Goal: Information Seeking & Learning: Check status

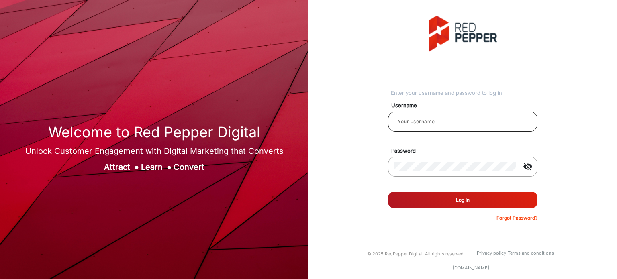
click at [417, 121] on input "email" at bounding box center [463, 122] width 137 height 10
click at [426, 121] on input "email" at bounding box center [463, 122] width 137 height 10
click at [496, 122] on input "email" at bounding box center [463, 122] width 137 height 10
type input "Rachael"
click at [471, 199] on button "Log In" at bounding box center [463, 200] width 150 height 16
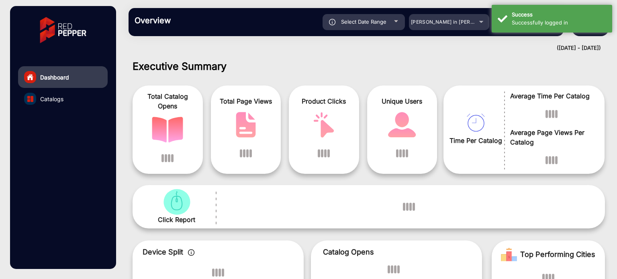
scroll to position [6, 0]
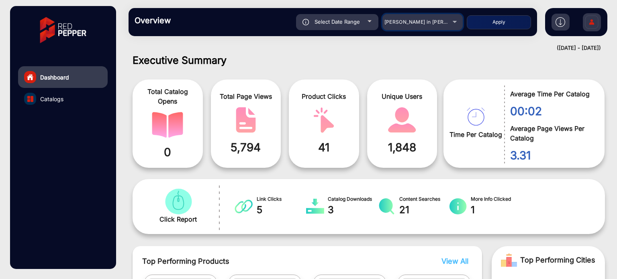
click at [449, 24] on div "Adams in Justin Furniture" at bounding box center [417, 22] width 64 height 10
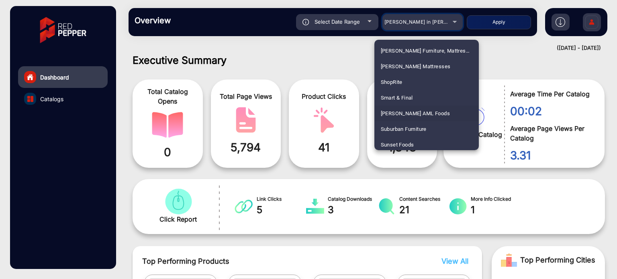
scroll to position [1916, 0]
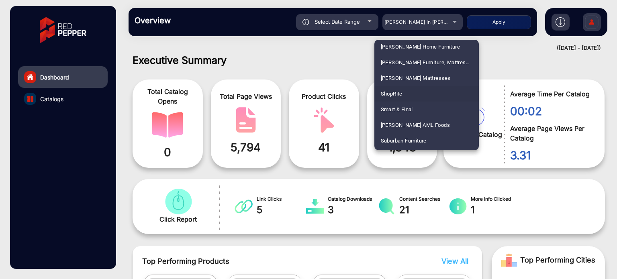
click at [420, 94] on mat-option "ShopRite" at bounding box center [427, 94] width 105 height 16
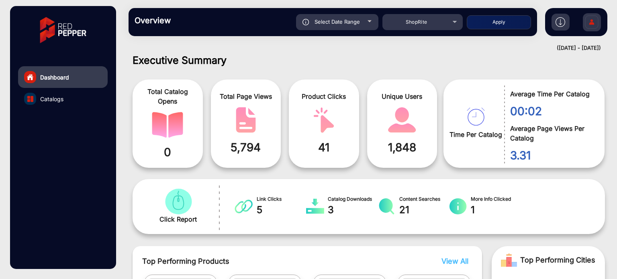
click at [494, 26] on button "Apply" at bounding box center [499, 22] width 64 height 14
type input "10/5/2025"
type input "10/11/2025"
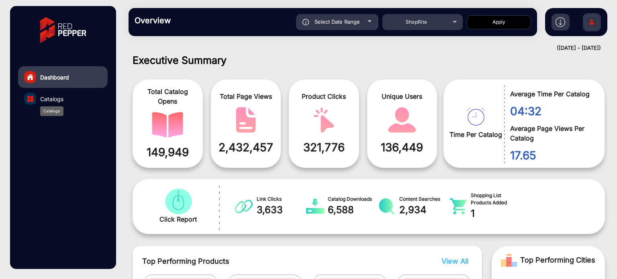
click at [60, 101] on span "Catalogs" at bounding box center [51, 99] width 23 height 8
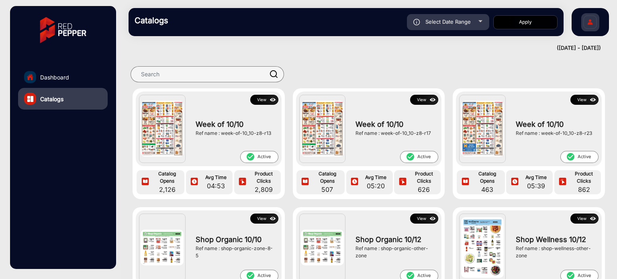
click at [262, 102] on button "View" at bounding box center [264, 100] width 28 height 10
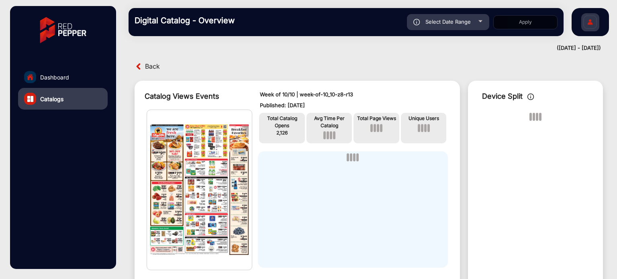
scroll to position [6, 0]
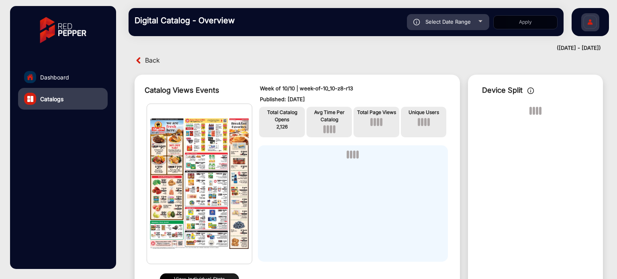
click at [210, 275] on button "View Individual Stats" at bounding box center [199, 280] width 79 height 12
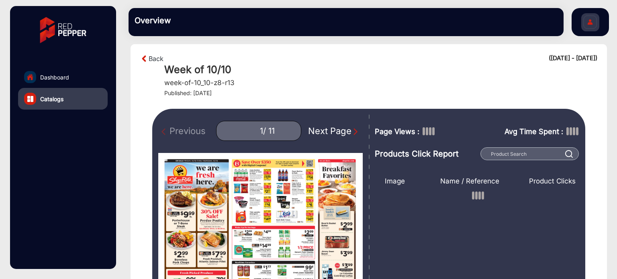
click at [336, 131] on div "Next Page" at bounding box center [333, 131] width 51 height 13
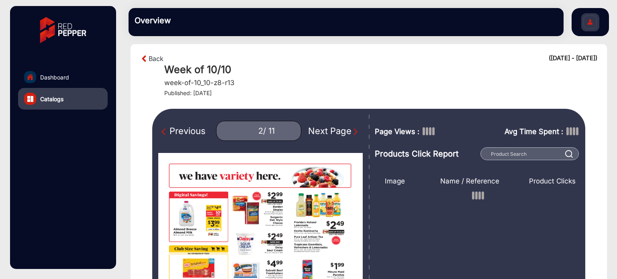
click at [344, 131] on div "Next Page" at bounding box center [333, 131] width 51 height 13
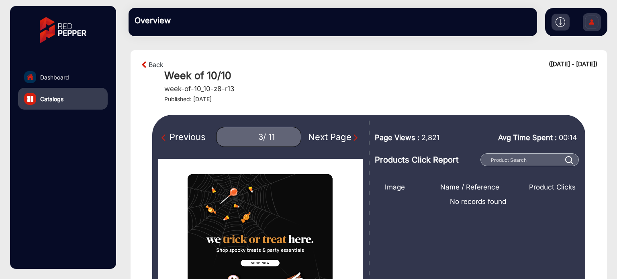
scroll to position [80, 0]
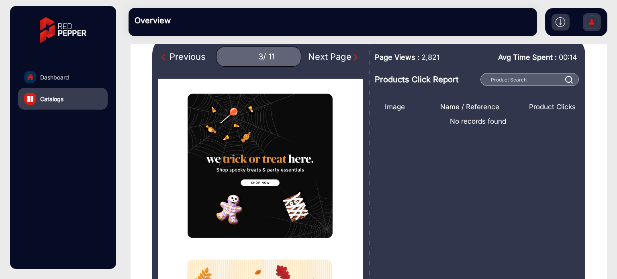
click at [350, 53] on div "Next Page" at bounding box center [333, 56] width 51 height 13
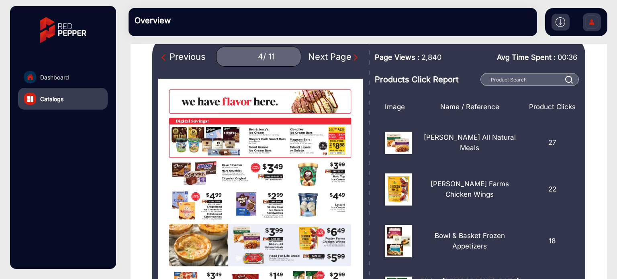
click at [195, 59] on div "Previous" at bounding box center [184, 56] width 44 height 13
type input "3"
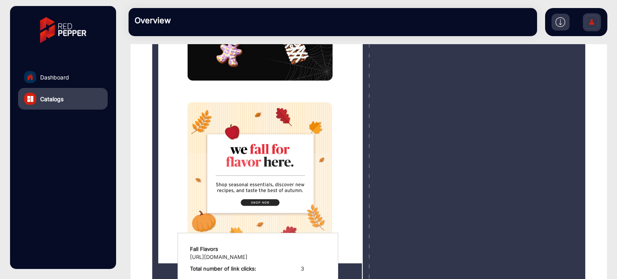
scroll to position [241, 0]
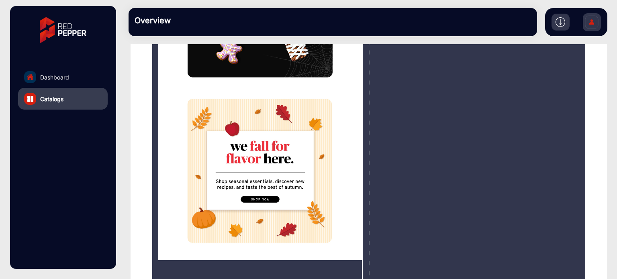
click at [49, 96] on span "Catalogs" at bounding box center [51, 99] width 23 height 8
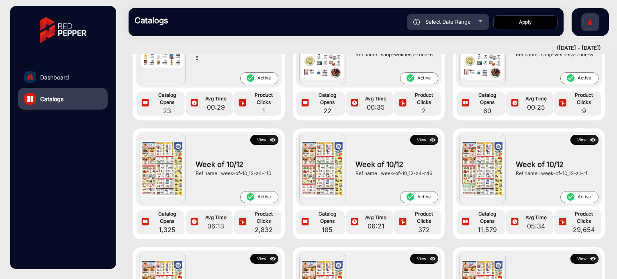
scroll to position [322, 0]
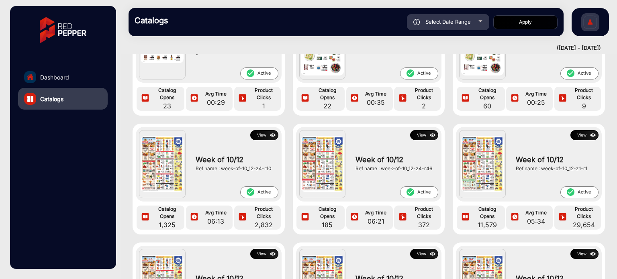
click at [585, 137] on button "View" at bounding box center [585, 135] width 28 height 10
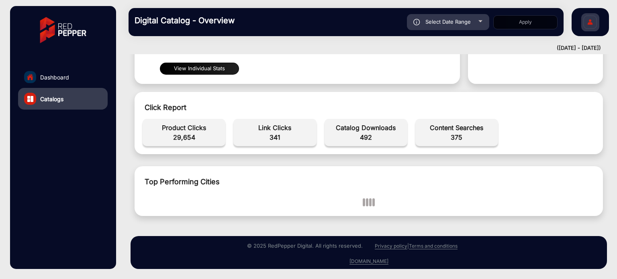
scroll to position [6, 0]
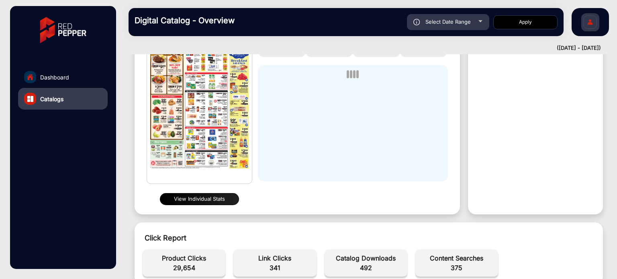
click at [225, 199] on button "View Individual Stats" at bounding box center [199, 199] width 79 height 12
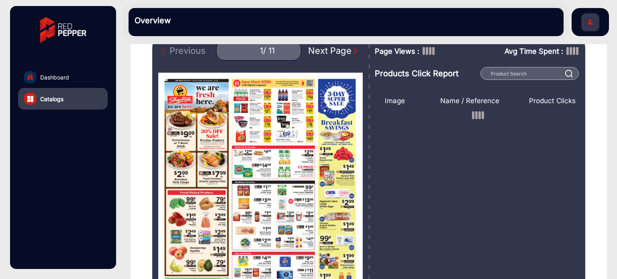
scroll to position [86, 0]
click at [322, 49] on div "Next Page" at bounding box center [333, 50] width 51 height 13
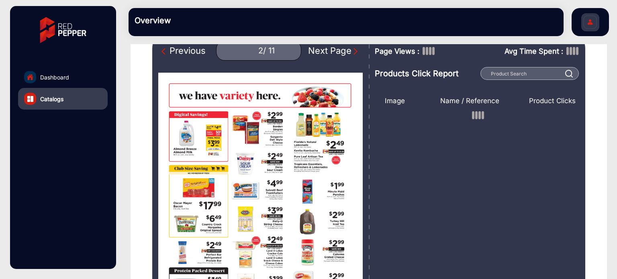
click at [322, 49] on div "Next Page" at bounding box center [333, 50] width 51 height 13
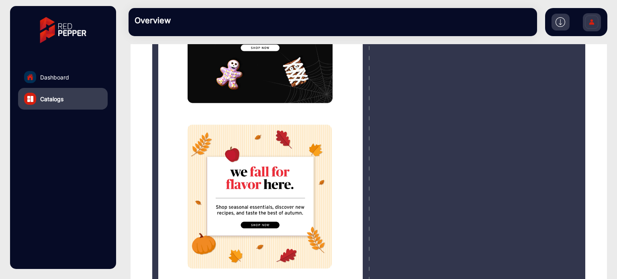
scroll to position [46, 0]
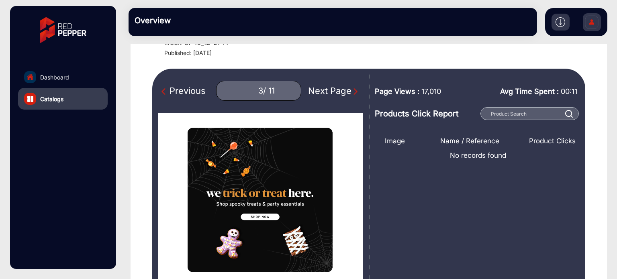
click at [339, 90] on div "Next Page" at bounding box center [333, 90] width 51 height 13
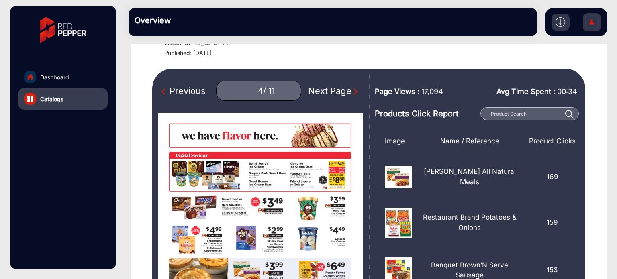
click at [199, 93] on div "Previous" at bounding box center [184, 90] width 44 height 13
type input "3"
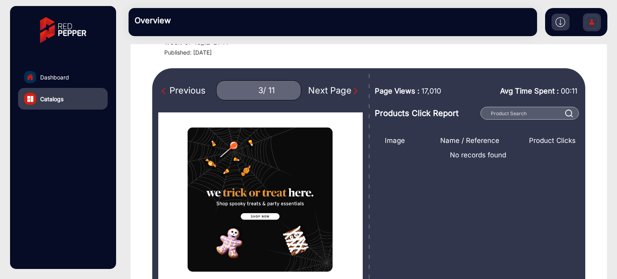
scroll to position [46, 0]
